Goal: Task Accomplishment & Management: Manage account settings

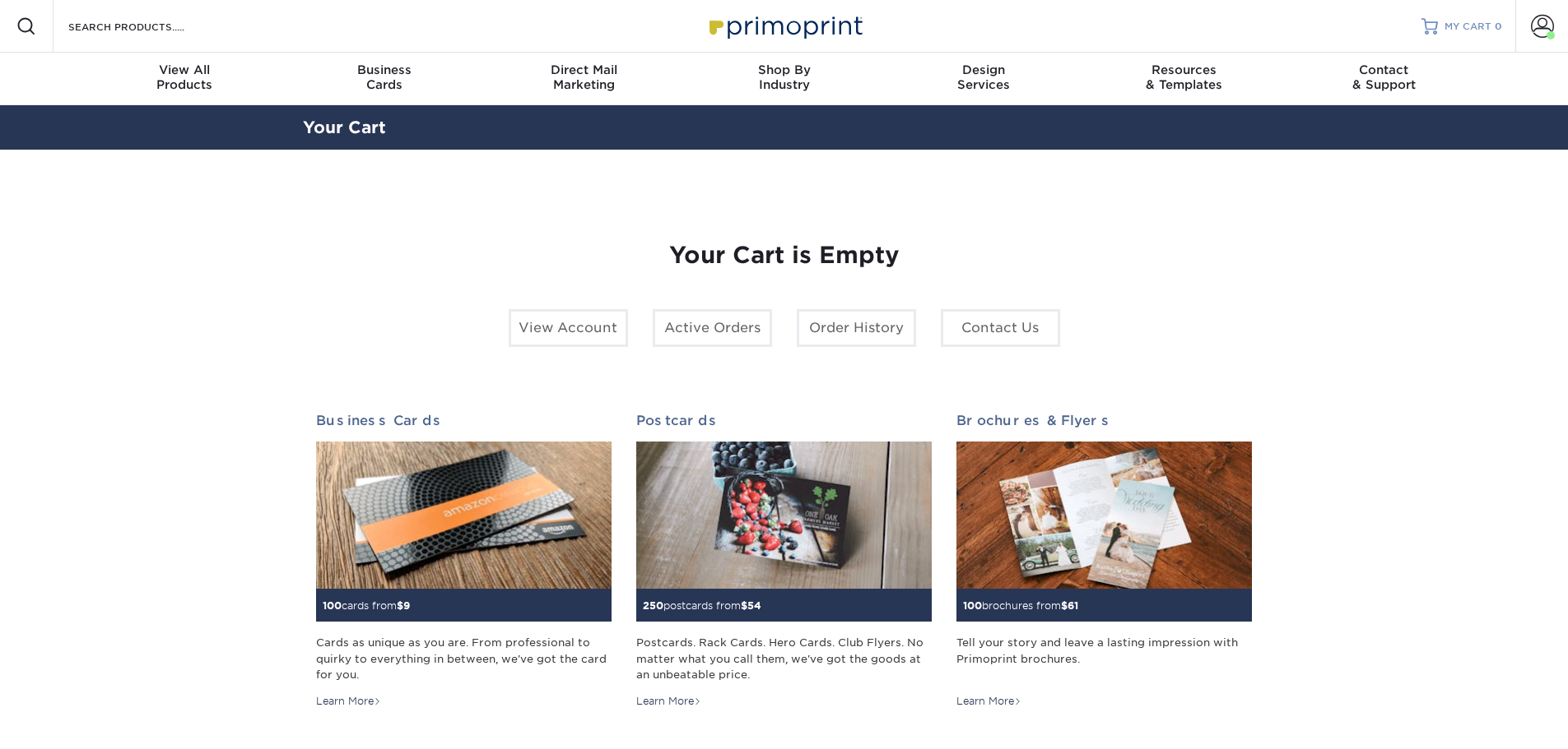
click at [1453, 19] on span "MY CART" at bounding box center [1468, 26] width 47 height 14
click at [1535, 30] on span at bounding box center [1542, 26] width 23 height 23
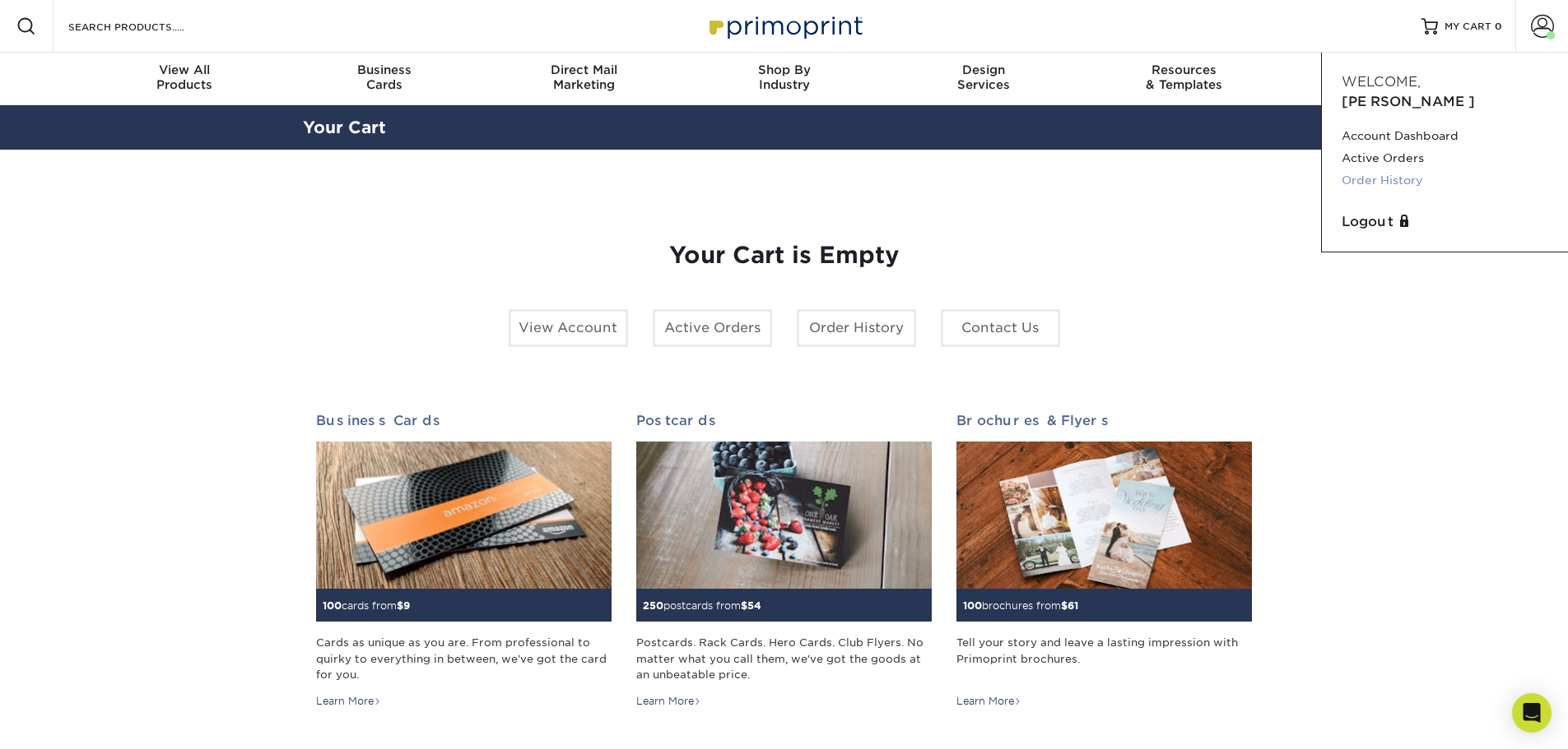
click at [1378, 170] on link "Order History" at bounding box center [1444, 180] width 207 height 22
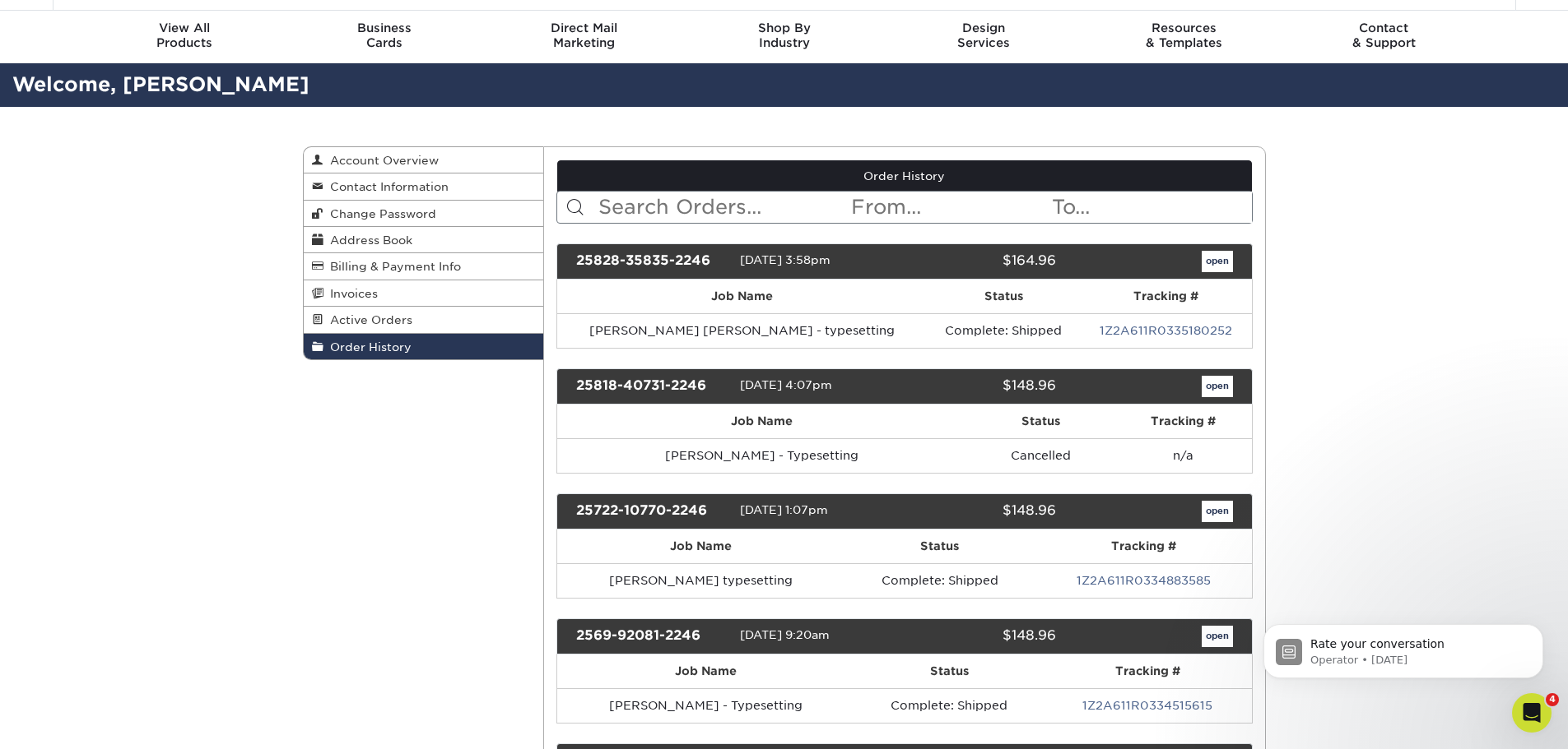
scroll to position [164, 0]
